Goal: Transaction & Acquisition: Download file/media

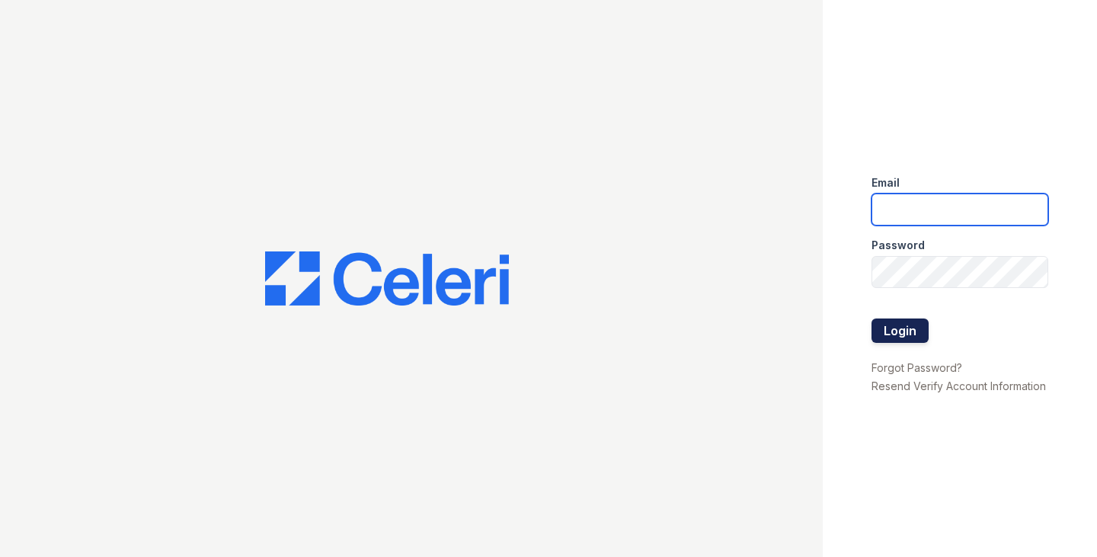
type input "[EMAIL_ADDRESS][DOMAIN_NAME]"
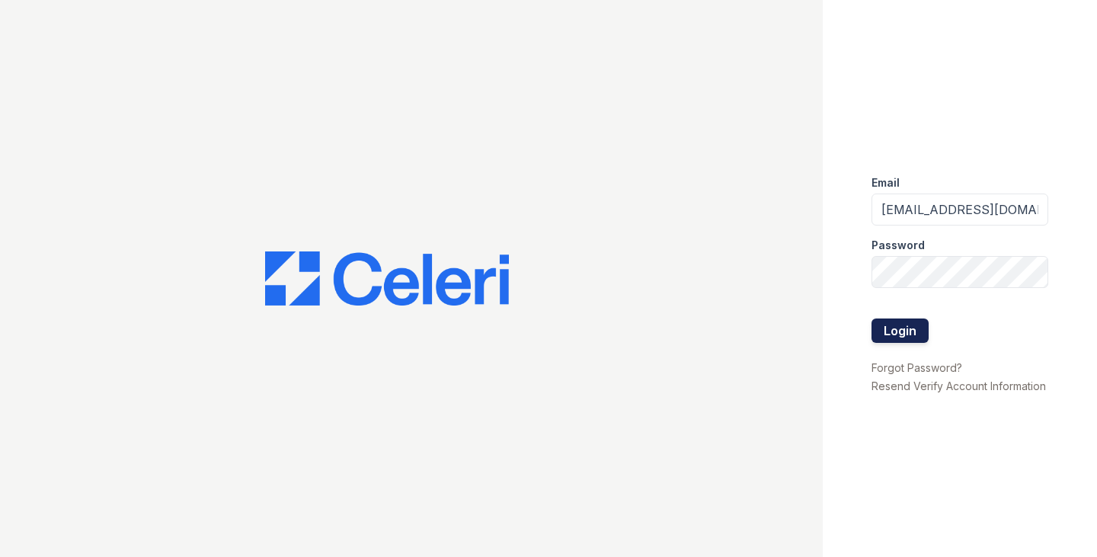
click at [911, 326] on button "Login" at bounding box center [899, 330] width 57 height 24
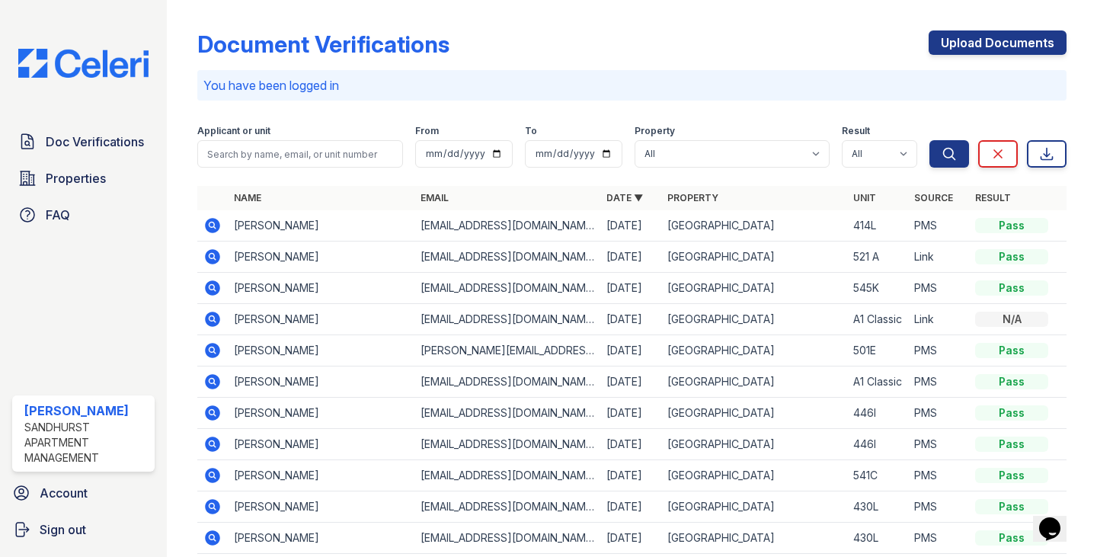
click at [219, 226] on icon at bounding box center [213, 225] width 15 height 15
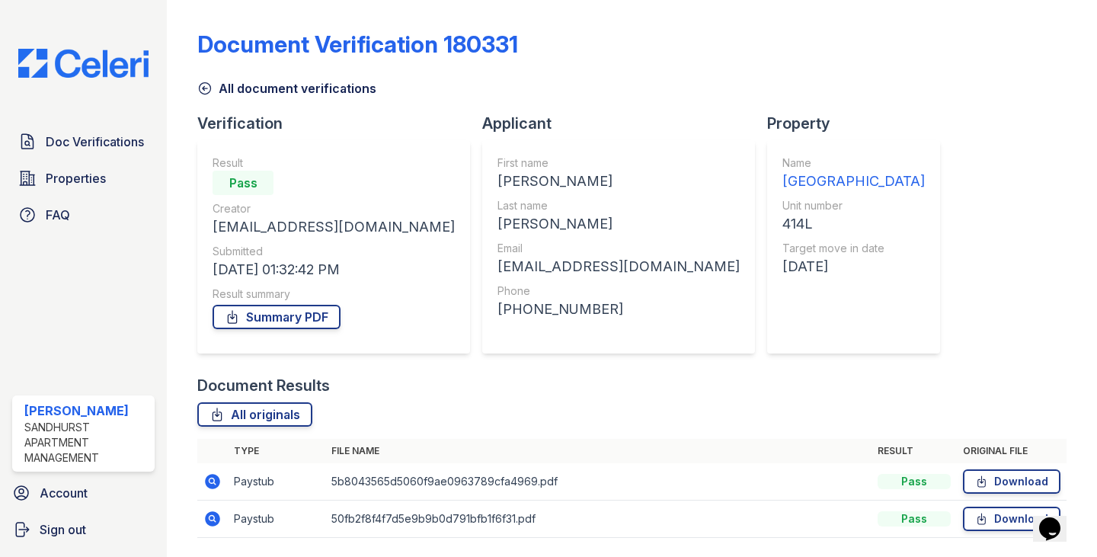
scroll to position [48, 0]
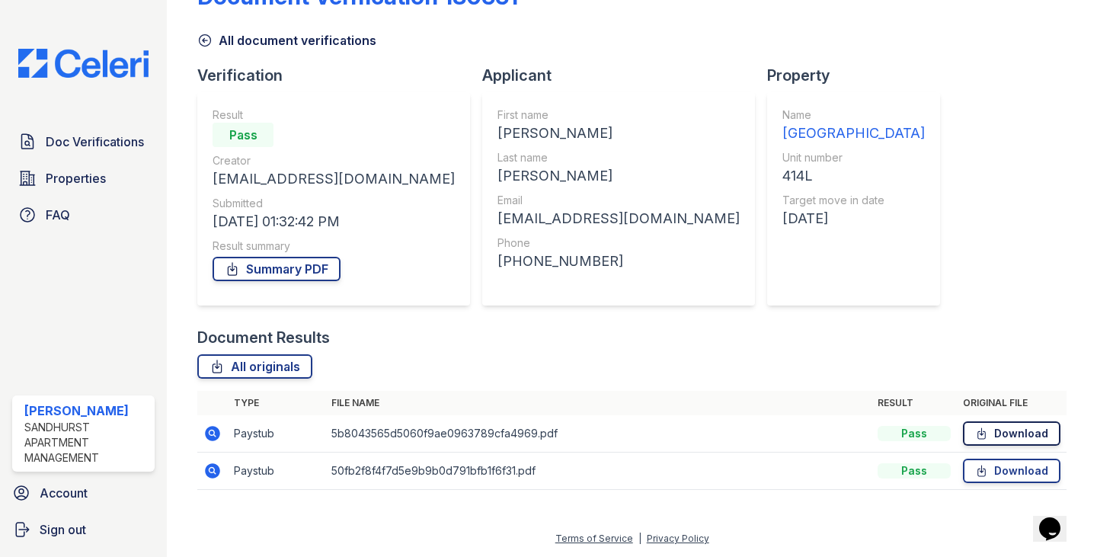
click at [1011, 427] on link "Download" at bounding box center [1011, 433] width 97 height 24
click at [979, 469] on link "Download" at bounding box center [1011, 471] width 97 height 24
click at [958, 229] on div "Document Verification 180331 All document verifications Verification Result Pas…" at bounding box center [631, 231] width 869 height 547
